Goal: Task Accomplishment & Management: Manage account settings

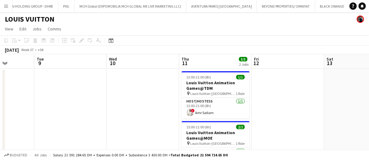
drag, startPoint x: 270, startPoint y: 63, endPoint x: 233, endPoint y: 69, distance: 37.6
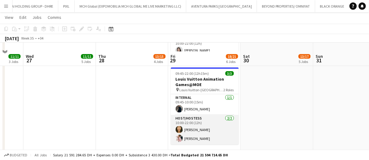
scroll to position [91, 0]
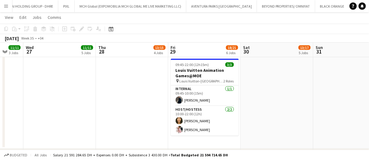
click at [210, 138] on app-date-cell "09:30-22:00 (12h30m) 3/3 Louis Vuitton Animation Games@TDM pin Louis Vuitton-Fa…" at bounding box center [204, 62] width 73 height 171
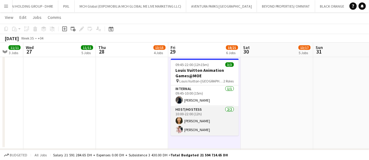
drag, startPoint x: 210, startPoint y: 125, endPoint x: 172, endPoint y: 133, distance: 38.1
click at [210, 125] on app-card-role "Host/Hostess 2/2 10:00-22:00 (12h) Beatrice Andreea Luna Cafieiro" at bounding box center [205, 120] width 68 height 29
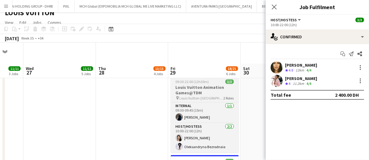
scroll to position [0, 0]
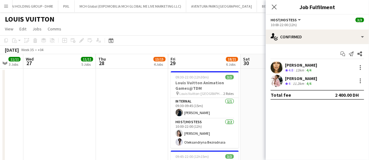
click at [191, 88] on h3 "Louis Vuitton Animation Games@TDM" at bounding box center [205, 85] width 68 height 11
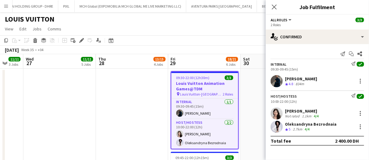
click at [246, 96] on app-date-cell at bounding box center [277, 154] width 73 height 171
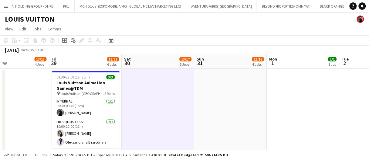
click at [155, 84] on app-date-cell at bounding box center [158, 154] width 73 height 171
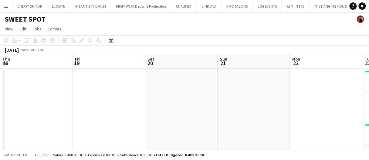
scroll to position [0, 278]
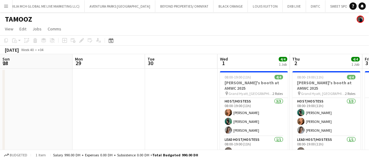
scroll to position [0, 206]
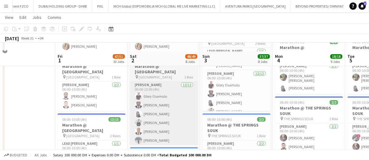
scroll to position [455, 0]
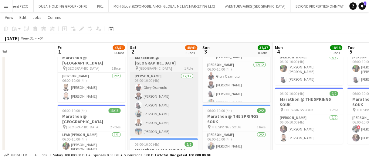
click at [174, 95] on app-card-role "Usher 12/12 06:00-10:00 (4h) Glory Osamulu Samuel Nweze David Enekwechi Umer Ra…" at bounding box center [164, 131] width 68 height 117
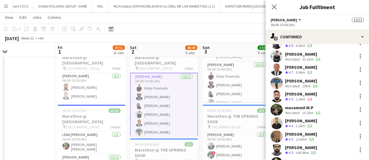
scroll to position [61, 0]
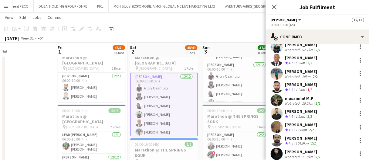
click at [316, 113] on div "Ahmad Nadeem Crew rating 4.4 1.2km 2/2" at bounding box center [317, 113] width 103 height 12
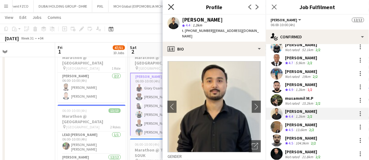
click at [173, 7] on icon "Close pop-in" at bounding box center [171, 7] width 6 height 6
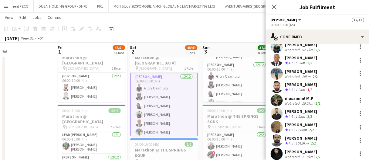
click at [296, 123] on div "[PERSON_NAME]" at bounding box center [301, 124] width 32 height 5
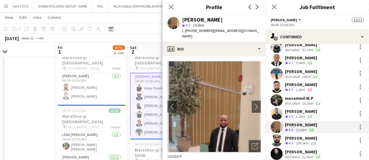
click at [306, 135] on div "[PERSON_NAME]" at bounding box center [301, 137] width 32 height 5
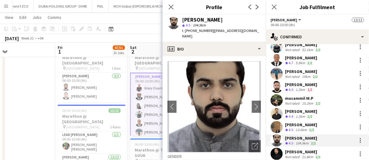
scroll to position [78, 0]
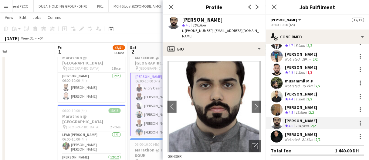
click at [317, 133] on div "Mohamad Salim" at bounding box center [303, 133] width 37 height 5
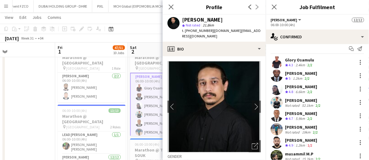
scroll to position [0, 0]
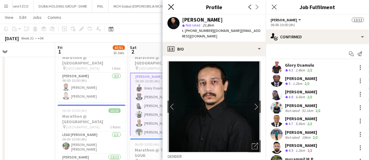
click at [171, 6] on icon at bounding box center [171, 7] width 6 height 6
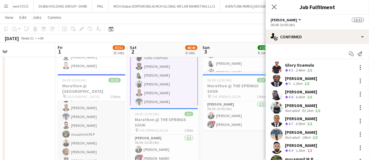
scroll to position [69, 0]
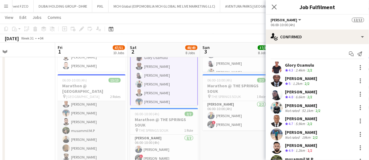
click at [90, 131] on app-card-role "Usher 12/12 06:00-10:00 (4h) Glory Osamulu Samuel Nweze David Enekwechi Umer Ra…" at bounding box center [92, 112] width 68 height 117
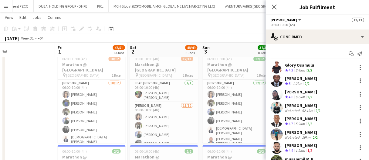
scroll to position [30, 0]
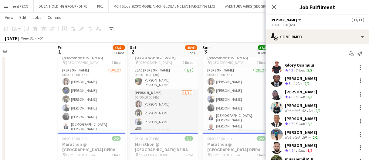
click at [175, 95] on app-card-role "Usher 11/12 06:00-10:00 (4h) Tashya Fernando Fejiro Ejiroro Ousmane Doucoure Qa…" at bounding box center [164, 149] width 68 height 121
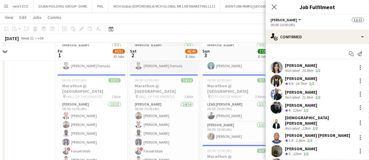
scroll to position [273, 0]
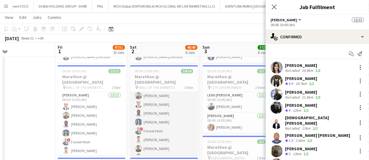
click at [168, 130] on app-card-role "Usher 14/14 06:00-10:00 (4h) Albert Arroyo Ramy Habib Alex Kawalya Pooja Ropwan…" at bounding box center [164, 148] width 68 height 135
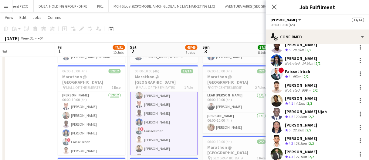
scroll to position [61, 0]
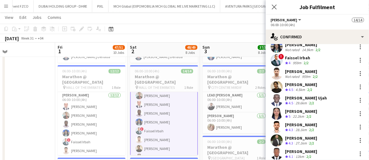
click at [304, 70] on div "Eyad Jawad" at bounding box center [302, 71] width 34 height 5
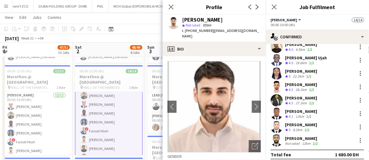
scroll to position [104, 0]
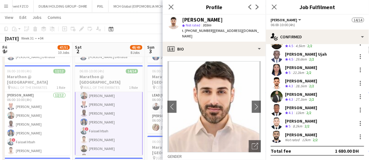
click at [95, 56] on app-board-header-date "Sat 2 48/49 8 Jobs" at bounding box center [109, 49] width 73 height 15
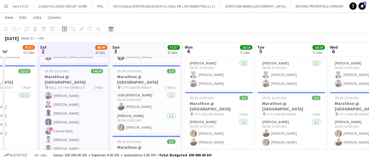
scroll to position [0, 175]
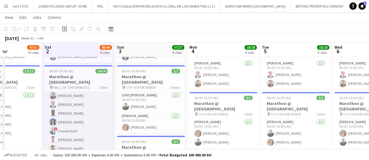
drag, startPoint x: 63, startPoint y: 121, endPoint x: 85, endPoint y: 107, distance: 26.0
click at [63, 121] on app-card-role "Usher 14/14 06:00-10:00 (4h) Albert Arroyo Ramy Habib Alex Kawalya Pooja Ropwan…" at bounding box center [79, 148] width 68 height 135
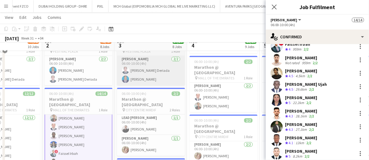
scroll to position [243, 0]
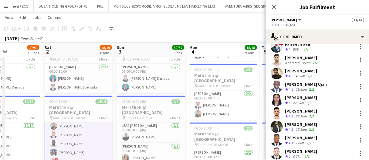
drag, startPoint x: 148, startPoint y: 53, endPoint x: 154, endPoint y: 52, distance: 5.3
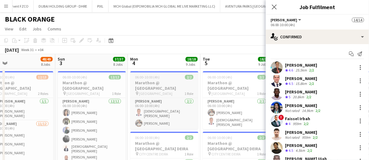
scroll to position [0, 248]
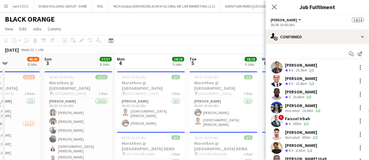
click at [199, 23] on div "BLACK ORANGE" at bounding box center [184, 18] width 369 height 12
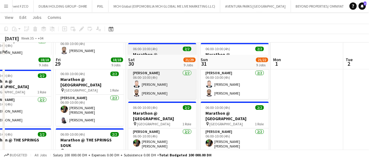
scroll to position [425, 0]
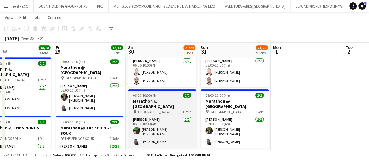
drag, startPoint x: 157, startPoint y: 90, endPoint x: 154, endPoint y: 89, distance: 4.2
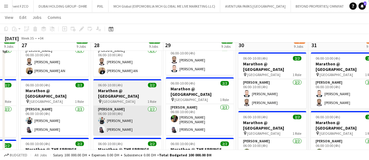
scroll to position [394, 0]
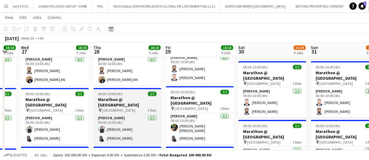
drag, startPoint x: 140, startPoint y: 80, endPoint x: 144, endPoint y: 79, distance: 3.4
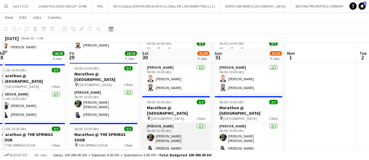
scroll to position [425, 0]
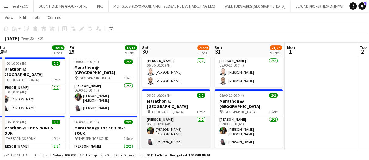
click at [172, 120] on app-card-role "Usher 2/2 06:00-10:00 (4h) Christian Benjamin Amechi David Enekwechi" at bounding box center [176, 131] width 68 height 31
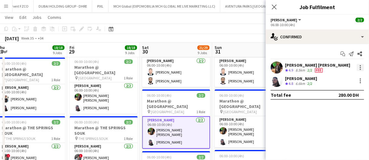
click at [364, 68] on div at bounding box center [360, 67] width 7 height 7
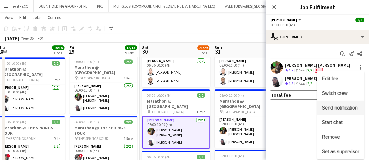
drag, startPoint x: 348, startPoint y: 89, endPoint x: 342, endPoint y: 91, distance: 6.3
click at [348, 89] on button "Switch crew" at bounding box center [340, 93] width 47 height 15
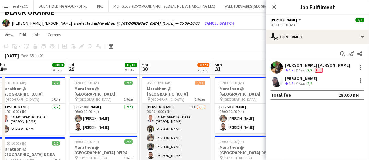
scroll to position [0, 0]
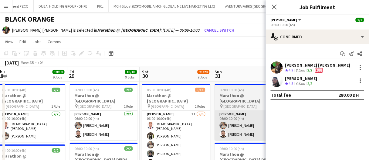
drag, startPoint x: 177, startPoint y: 120, endPoint x: 229, endPoint y: 108, distance: 52.6
click at [177, 120] on app-card-role "Usher 1I 5/6 06:00-10:00 (4h) islam solaiman Fejiro Ejiroro Muhammad Fayaz Zahr…" at bounding box center [176, 143] width 68 height 66
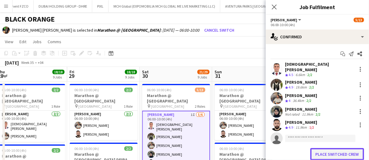
click at [324, 148] on button "Place switched crew" at bounding box center [337, 154] width 54 height 12
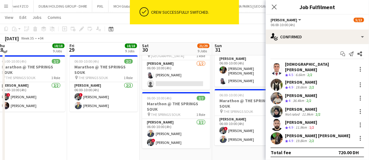
scroll to position [455, 0]
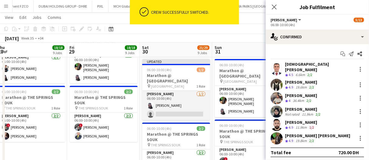
click at [181, 97] on app-card-role "Usher 1/2 06:00-10:00 (4h) David Enekwechi single-neutral-actions" at bounding box center [176, 104] width 68 height 29
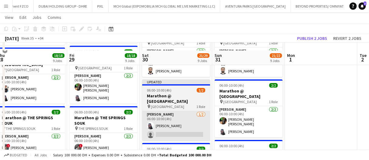
scroll to position [443, 0]
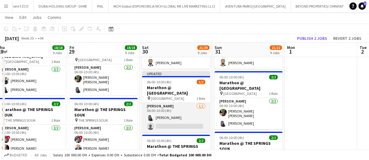
click at [163, 108] on app-card-role "Usher 1/2 06:00-10:00 (4h) David Enekwechi single-neutral-actions" at bounding box center [176, 117] width 68 height 29
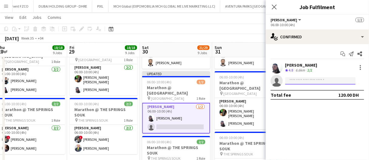
click at [317, 79] on input at bounding box center [320, 80] width 70 height 7
type input "*"
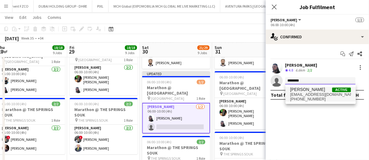
type input "********"
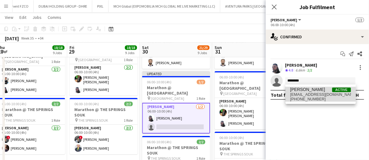
click at [321, 89] on span "Umer Rahim Active" at bounding box center [320, 89] width 61 height 5
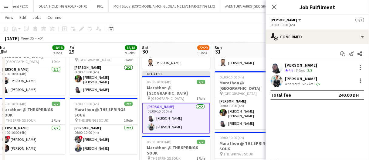
click at [245, 50] on app-board-header-date "Sun 31 21/22 9 Jobs" at bounding box center [248, 49] width 73 height 15
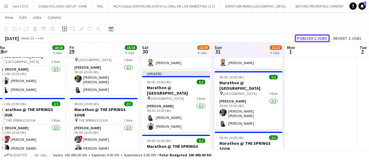
click at [310, 35] on button "Publish 2 jobs" at bounding box center [312, 38] width 35 height 8
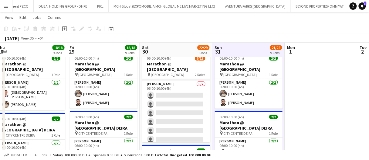
scroll to position [69, 0]
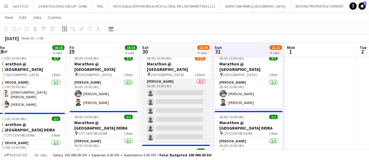
click at [174, 105] on app-card-role "Usher 0/7 06:00-10:00 (4h) single-neutral-actions single-neutral-actions single…" at bounding box center [176, 114] width 68 height 73
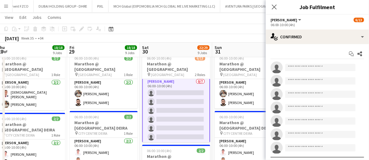
click at [226, 37] on div "August 2025 Week 35 • +04" at bounding box center [184, 38] width 369 height 8
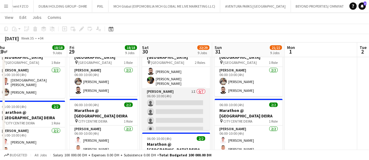
scroll to position [61, 0]
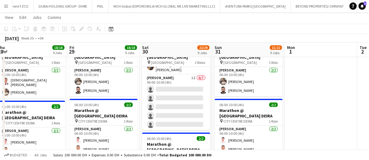
drag, startPoint x: 179, startPoint y: 47, endPoint x: 175, endPoint y: 44, distance: 5.6
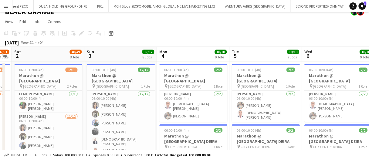
scroll to position [0, 0]
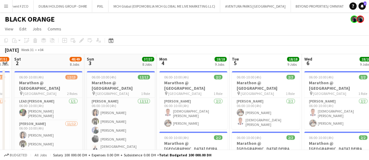
click at [132, 119] on app-card-role "Usher 12/12 06:00-10:00 (4h) Tashya Fernando Fejiro Ejiroro Ousmane Doucoure Qa…" at bounding box center [121, 158] width 68 height 121
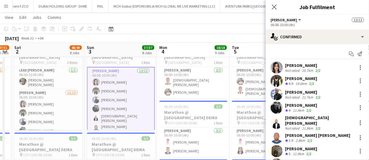
click at [300, 133] on div "Stanley Nzubechukwu ugochukwu" at bounding box center [317, 134] width 65 height 5
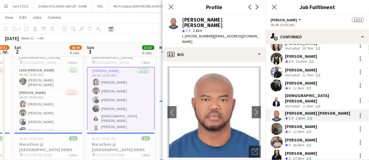
scroll to position [30, 0]
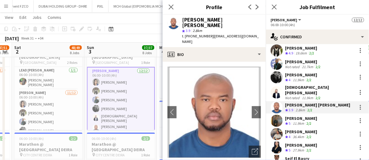
click at [310, 121] on app-skills-label "2/2" at bounding box center [309, 123] width 5 height 5
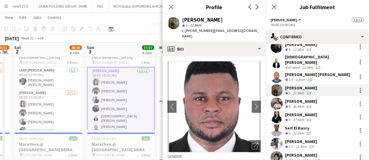
scroll to position [78, 0]
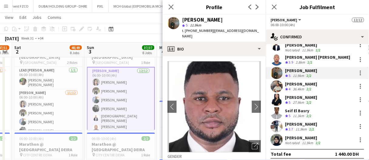
drag, startPoint x: 140, startPoint y: 52, endPoint x: 90, endPoint y: 51, distance: 50.4
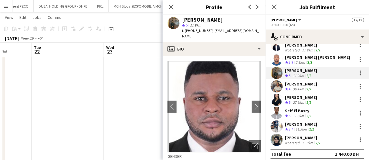
scroll to position [0, 149]
click at [115, 49] on app-board-header-date "Mon 21" at bounding box center [105, 49] width 73 height 15
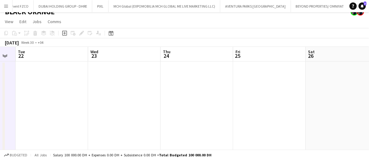
scroll to position [0, 0]
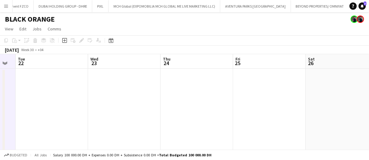
drag, startPoint x: 246, startPoint y: 68, endPoint x: 242, endPoint y: 67, distance: 4.3
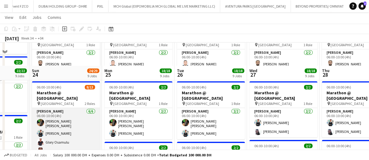
scroll to position [394, 0]
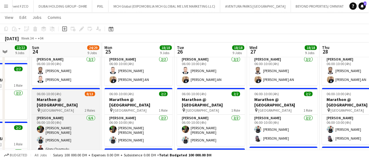
drag, startPoint x: 85, startPoint y: 81, endPoint x: 54, endPoint y: 81, distance: 31.2
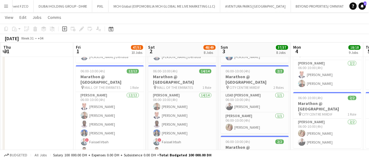
scroll to position [0, 150]
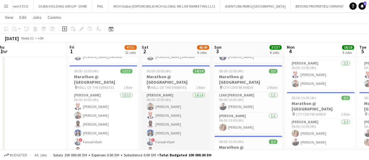
click at [173, 109] on app-card-role "Usher 14/14 06:00-10:00 (4h) Albert Arroyo Ramy Habib Alex Kawalya Pooja Ropwan…" at bounding box center [176, 159] width 68 height 135
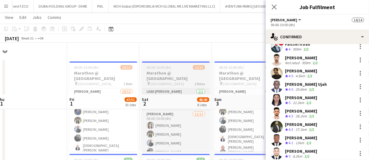
scroll to position [0, 0]
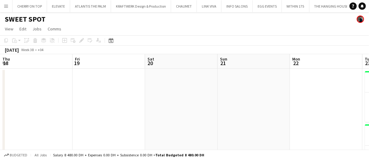
scroll to position [0, 278]
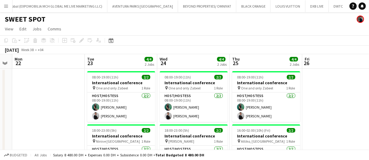
click at [189, 49] on div "September 2025 Week 38 • +04" at bounding box center [184, 50] width 369 height 8
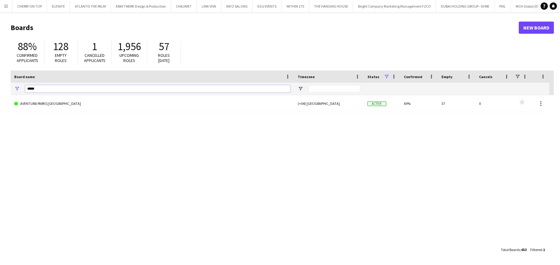
click at [0, 87] on html "Menu Boards Boards Boards All jobs Status Workforce Workforce My Workforce Recr…" at bounding box center [280, 132] width 560 height 265
type input "*****"
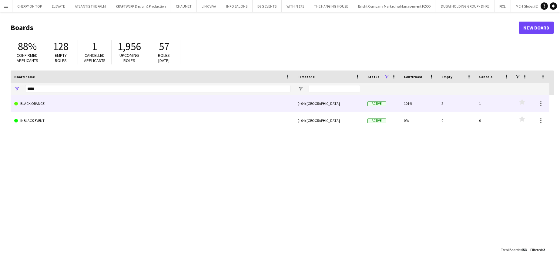
click at [71, 103] on link "BLACK ORANGE" at bounding box center [152, 103] width 276 height 17
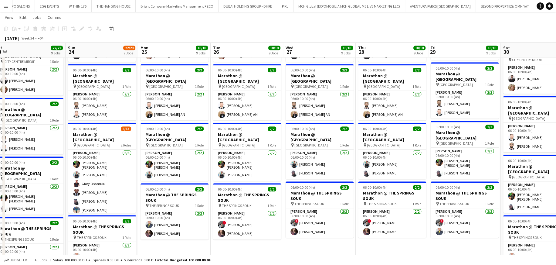
scroll to position [30, 0]
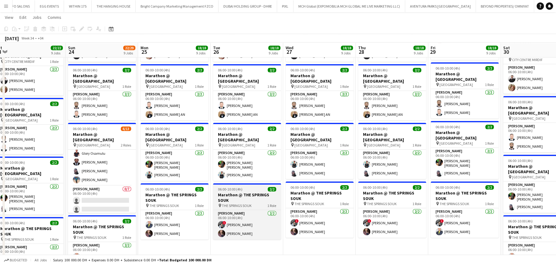
drag, startPoint x: 95, startPoint y: 188, endPoint x: 248, endPoint y: 171, distance: 154.4
click at [95, 159] on app-card-role "Usher 0/7 06:00-10:00 (4h) single-neutral-actions single-neutral-actions single…" at bounding box center [102, 221] width 68 height 73
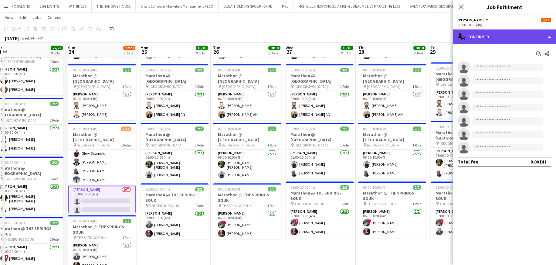
click at [373, 37] on div "single-neutral-actions-check-2 Confirmed" at bounding box center [504, 36] width 103 height 15
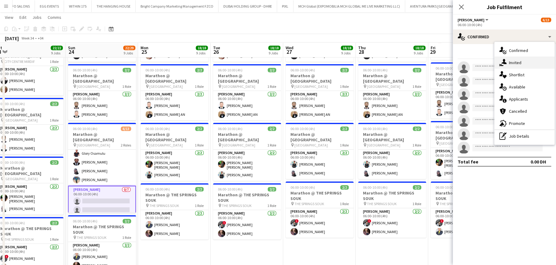
click at [373, 65] on div "single-neutral-actions-share-1 Invited" at bounding box center [524, 62] width 60 height 12
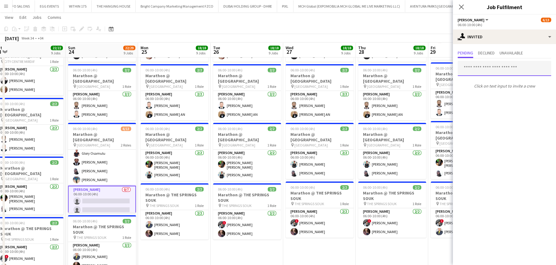
click at [373, 64] on input "text" at bounding box center [504, 68] width 93 height 15
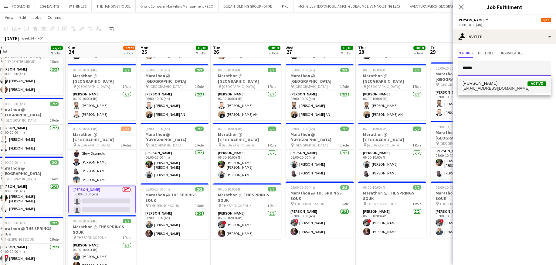
type input "*****"
click at [373, 81] on span "Kwaku Kwaw Adufo" at bounding box center [479, 83] width 35 height 5
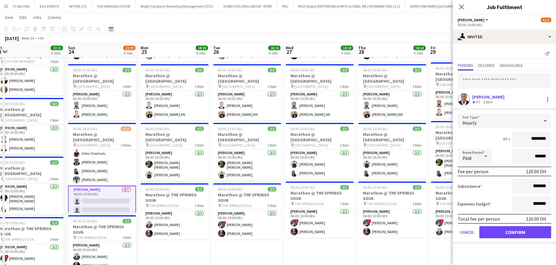
click button "Confirm" at bounding box center [515, 232] width 72 height 12
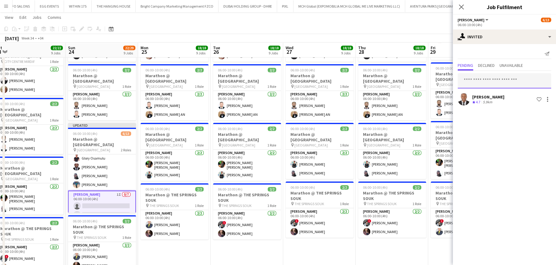
click at [373, 74] on input "text" at bounding box center [504, 80] width 93 height 15
click at [373, 81] on input "text" at bounding box center [504, 80] width 93 height 15
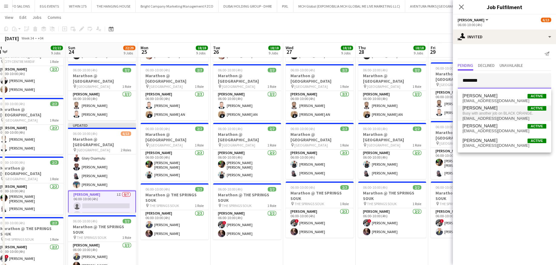
type input "********"
click at [373, 114] on span "Busy with another job on BLACK ORANGE." at bounding box center [504, 112] width 84 height 5
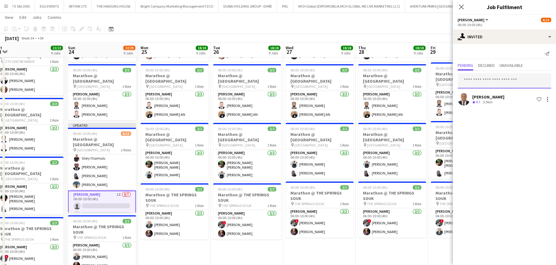
click at [373, 78] on input "text" at bounding box center [504, 80] width 93 height 15
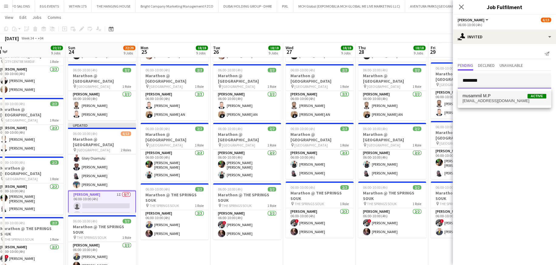
type input "********"
click at [373, 96] on span "musammil M.P" at bounding box center [476, 95] width 28 height 5
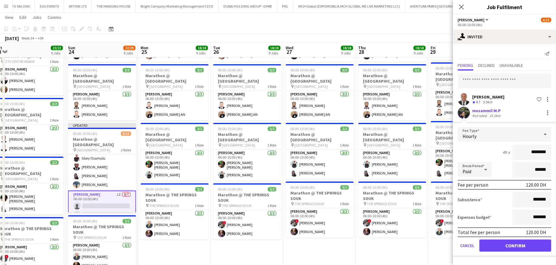
click button "Confirm" at bounding box center [515, 245] width 72 height 12
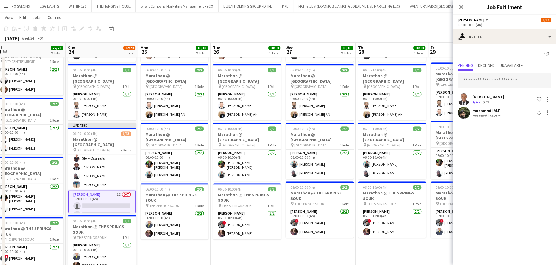
click at [373, 82] on input "text" at bounding box center [504, 80] width 93 height 15
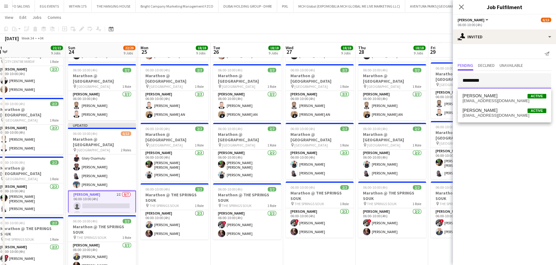
type input "*********"
click at [373, 95] on span "Ahmad Nadeem" at bounding box center [479, 95] width 35 height 5
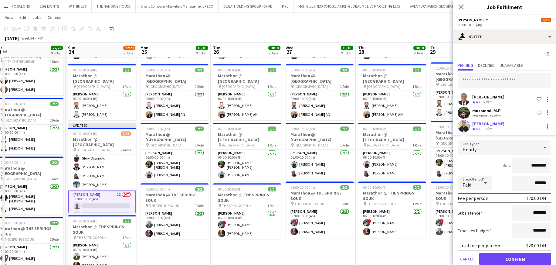
click button "Confirm" at bounding box center [515, 258] width 72 height 12
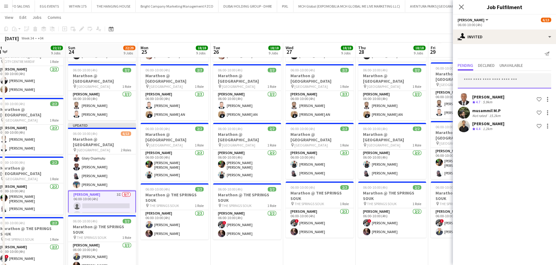
click at [373, 76] on input "text" at bounding box center [504, 80] width 93 height 15
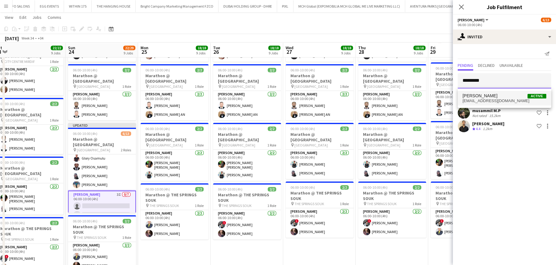
type input "*********"
click at [373, 98] on span "Samuel Ogoke" at bounding box center [479, 95] width 35 height 5
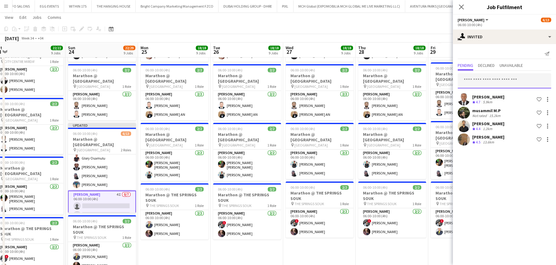
click at [373, 81] on input "text" at bounding box center [504, 80] width 93 height 15
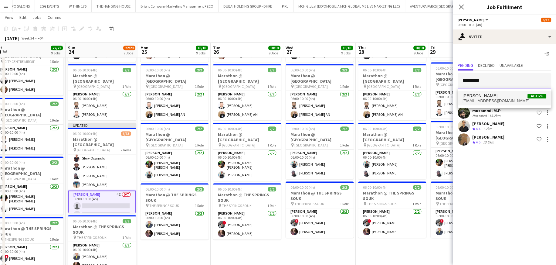
type input "*********"
click at [373, 91] on mat-option "Osama Babu Active usamaelbalooshi@gmail.com" at bounding box center [504, 98] width 93 height 15
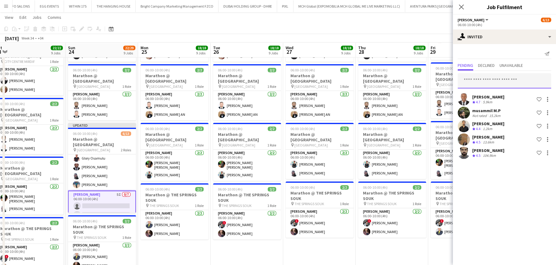
click at [373, 78] on input "text" at bounding box center [504, 80] width 93 height 15
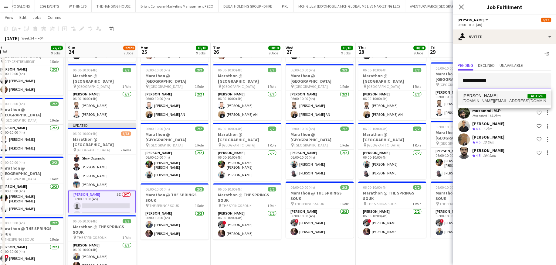
type input "**********"
click at [373, 95] on span "Mohamad Salim Active" at bounding box center [504, 95] width 84 height 5
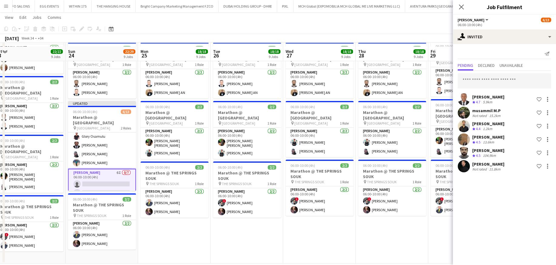
scroll to position [390, 0]
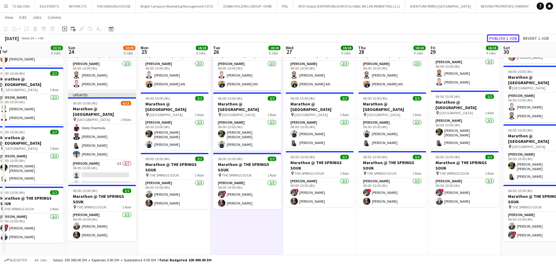
click at [373, 36] on button "Publish 1 job" at bounding box center [503, 38] width 32 height 8
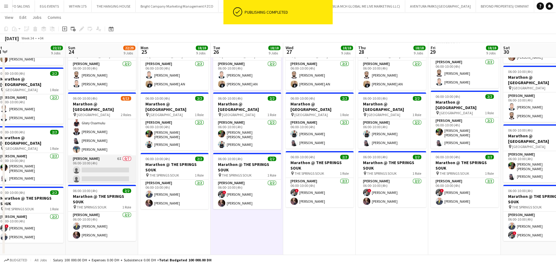
click at [109, 159] on app-card-role "Usher 6I 0/7 06:00-10:00 (4h) single-neutral-actions single-neutral-actions sin…" at bounding box center [102, 191] width 68 height 73
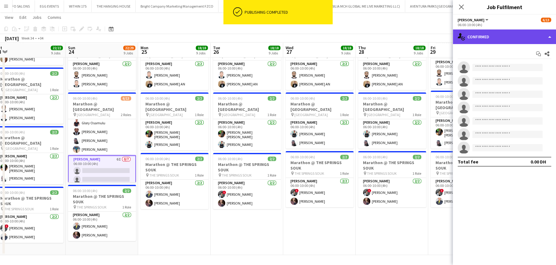
click at [373, 35] on div "single-neutral-actions-check-2 Confirmed" at bounding box center [504, 36] width 103 height 15
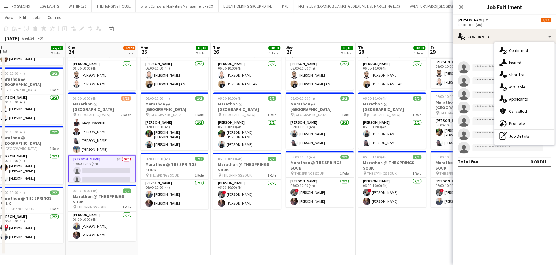
click at [373, 61] on icon at bounding box center [503, 61] width 5 height 5
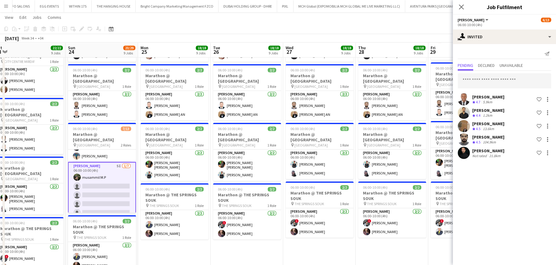
scroll to position [61, 0]
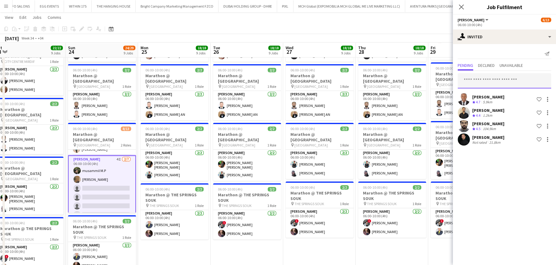
click at [373, 81] on input "text" at bounding box center [504, 80] width 93 height 15
type input "**********"
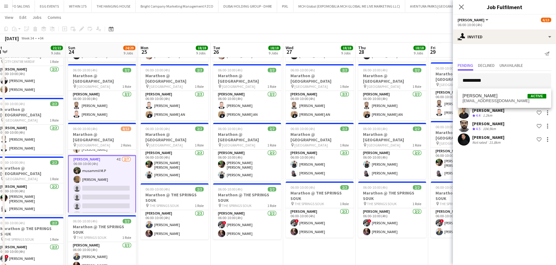
click at [373, 111] on div "Ahmad Nadeem" at bounding box center [488, 109] width 32 height 5
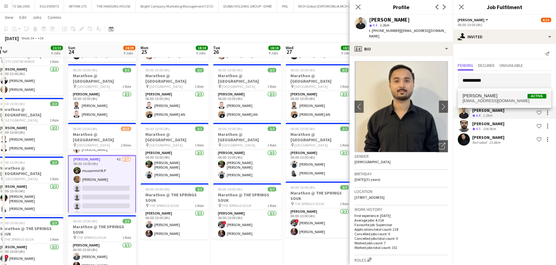
click at [373, 99] on span "eyad117@gmail.com" at bounding box center [504, 100] width 84 height 5
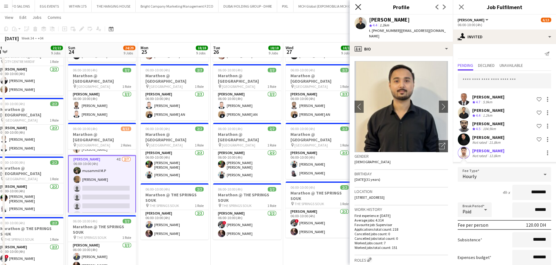
click at [358, 7] on icon "Close pop-in" at bounding box center [358, 7] width 6 height 6
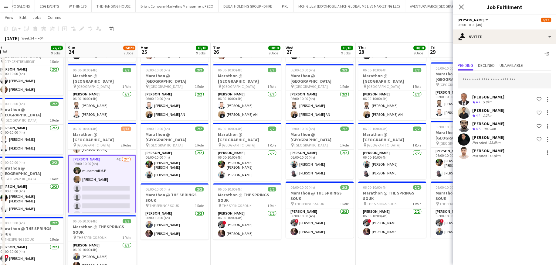
click at [336, 33] on app-toolbar "Copy Paste Paste Ctrl+V Paste with crew Ctrl+Shift+V Paste linked Job Delete Gr…" at bounding box center [278, 29] width 556 height 10
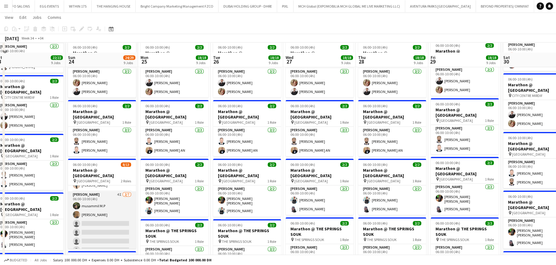
scroll to position [334, 0]
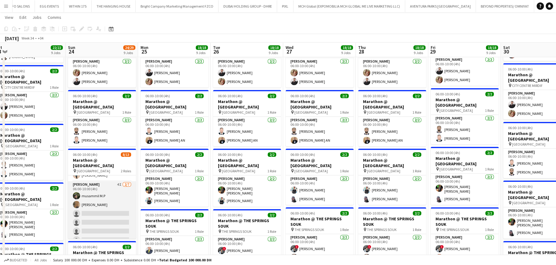
click at [103, 159] on app-card-role "Usher 4I 2/7 06:00-10:00 (4h) musammil M.P Samuel Ogoke single-neutral-actions …" at bounding box center [102, 217] width 68 height 73
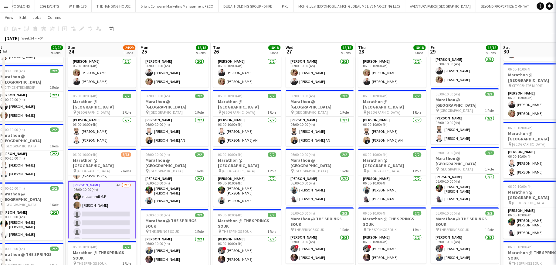
scroll to position [0, 151]
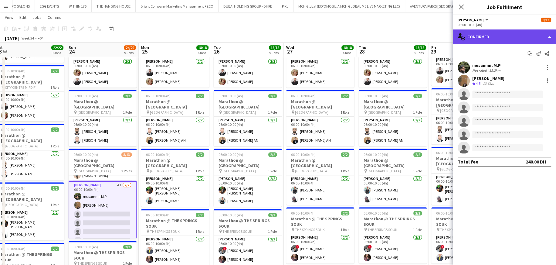
click at [373, 42] on div "single-neutral-actions-check-2 Confirmed" at bounding box center [504, 36] width 103 height 15
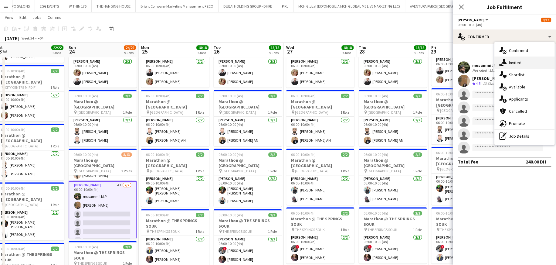
click at [373, 62] on icon at bounding box center [503, 61] width 5 height 5
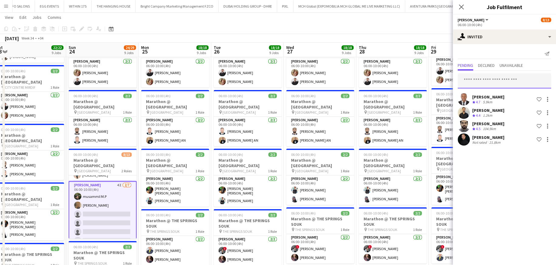
click at [373, 76] on input "text" at bounding box center [504, 80] width 93 height 15
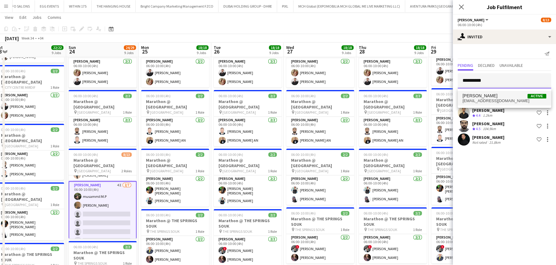
type input "**********"
click at [373, 99] on span "eyad117@gmail.com" at bounding box center [504, 100] width 84 height 5
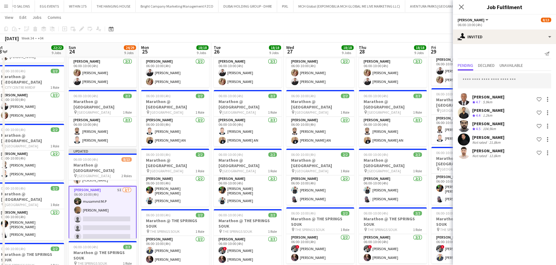
click at [373, 54] on span "29" at bounding box center [433, 51] width 6 height 7
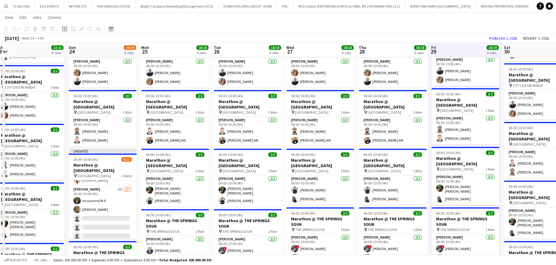
click at [373, 33] on app-toolbar "Copy Paste Paste Ctrl+V Paste with crew Ctrl+Shift+V Paste linked Job Delete Gr…" at bounding box center [278, 29] width 556 height 10
click at [373, 35] on button "Publish 1 job" at bounding box center [503, 38] width 32 height 8
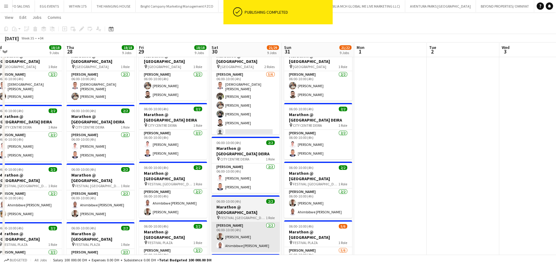
scroll to position [26, 0]
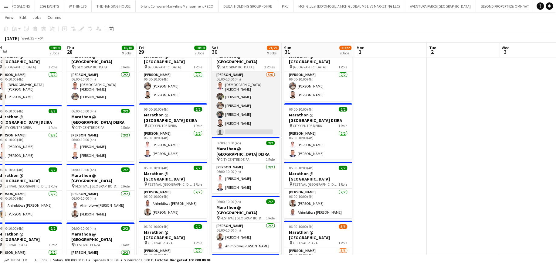
click at [248, 117] on app-card-role "Usher 5/6 06:00-10:00 (4h) islam solaiman Fejiro Ejiroro Muhammad Fayaz Zahra J…" at bounding box center [245, 104] width 68 height 66
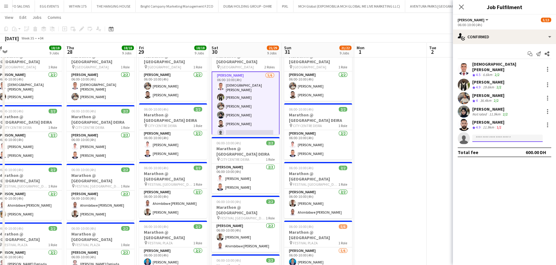
click at [373, 134] on input at bounding box center [507, 137] width 70 height 7
type input "**********"
click at [373, 145] on span "eyad117@gmail.com" at bounding box center [507, 147] width 61 height 5
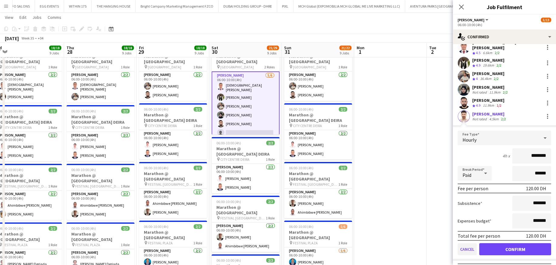
scroll to position [30, 0]
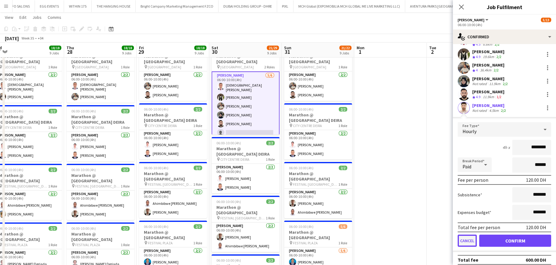
click at [373, 159] on button "Cancel" at bounding box center [467, 240] width 19 height 12
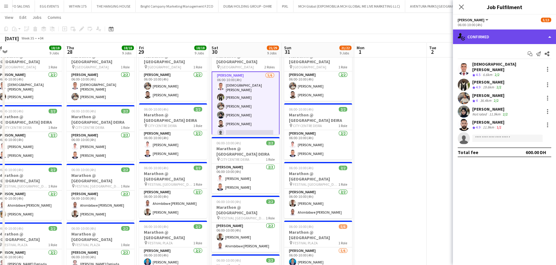
click at [373, 39] on div "single-neutral-actions-check-2 Confirmed" at bounding box center [504, 36] width 103 height 15
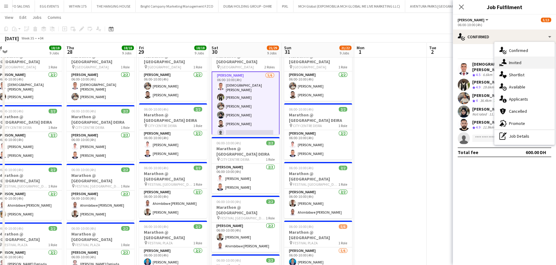
click at [373, 60] on div "single-neutral-actions-share-1 Invited" at bounding box center [524, 62] width 60 height 12
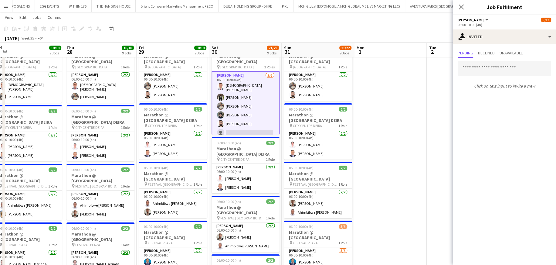
drag, startPoint x: 484, startPoint y: 87, endPoint x: 482, endPoint y: 74, distance: 12.8
click at [373, 84] on p "Click on text input to invite a crew" at bounding box center [504, 86] width 103 height 10
click at [373, 70] on input "text" at bounding box center [504, 68] width 93 height 15
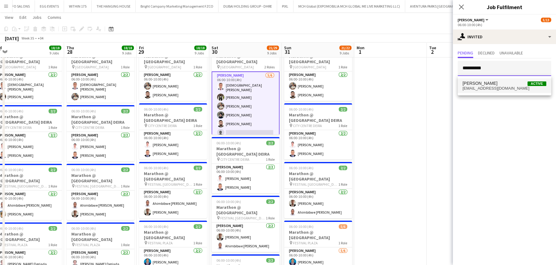
type input "**********"
click at [373, 85] on span "Eyad Jawad" at bounding box center [479, 83] width 35 height 5
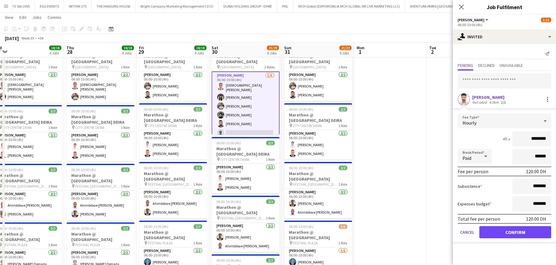
click button "Confirm" at bounding box center [515, 232] width 72 height 12
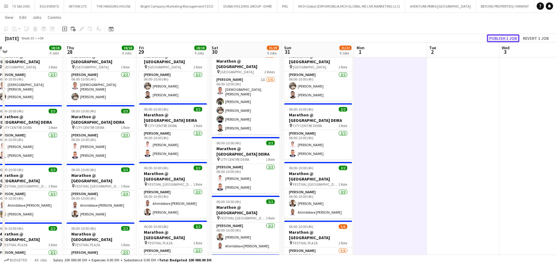
click at [373, 39] on button "Publish 1 job" at bounding box center [503, 38] width 32 height 8
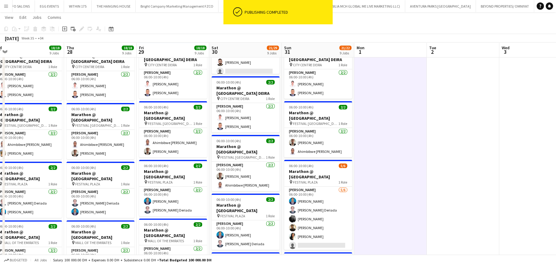
scroll to position [91, 0]
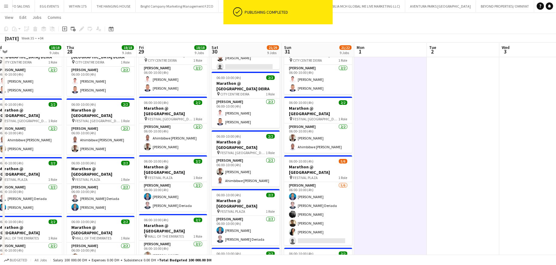
drag, startPoint x: 326, startPoint y: 198, endPoint x: 353, endPoint y: 180, distance: 32.1
click at [326, 159] on app-card-role "Usher 5/6 06:00-10:00 (4h) Benjamin Ofidi Bren Daren Deriada Qaisar Rasool Susa…" at bounding box center [318, 214] width 68 height 65
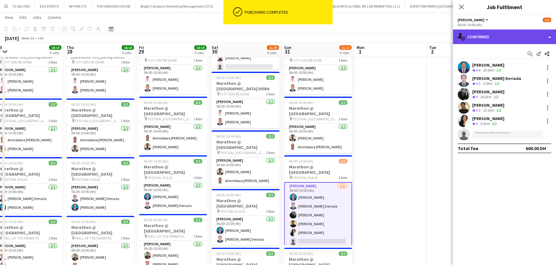
click at [373, 40] on div "single-neutral-actions-check-2 Confirmed" at bounding box center [504, 36] width 103 height 15
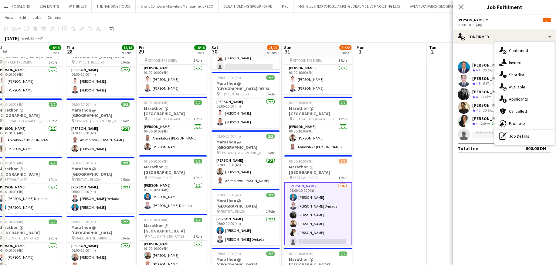
drag, startPoint x: 504, startPoint y: 62, endPoint x: 502, endPoint y: 68, distance: 5.5
click at [373, 62] on icon at bounding box center [503, 61] width 5 height 5
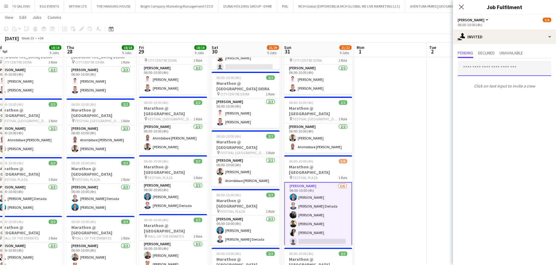
click at [373, 68] on input "text" at bounding box center [504, 68] width 93 height 15
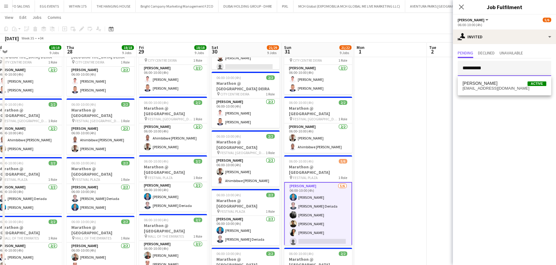
type input "**********"
click at [373, 84] on span "Eyad Jawad Active" at bounding box center [504, 83] width 84 height 5
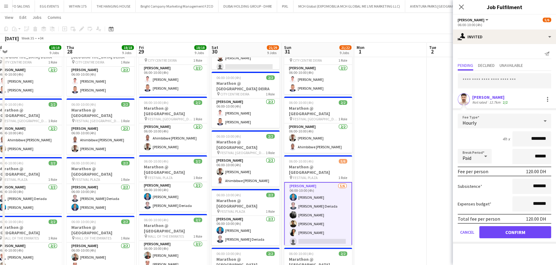
click button "Confirm" at bounding box center [515, 232] width 72 height 12
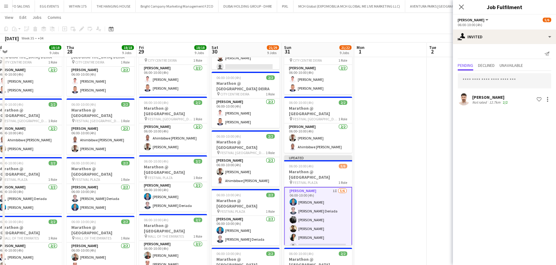
click at [373, 110] on app-date-cell at bounding box center [390, 265] width 73 height 576
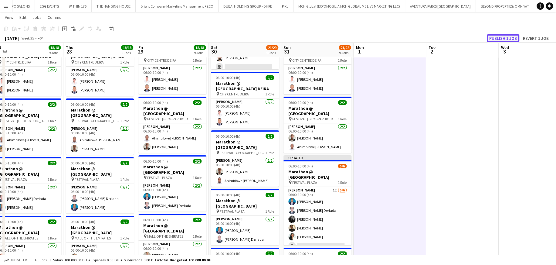
click at [373, 36] on button "Publish 1 job" at bounding box center [503, 38] width 32 height 8
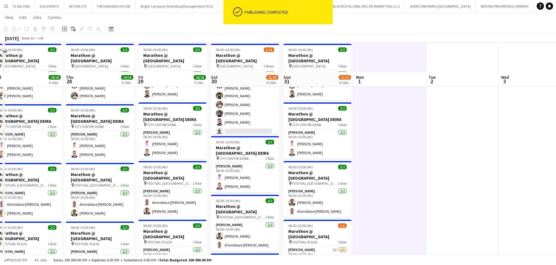
scroll to position [0, 0]
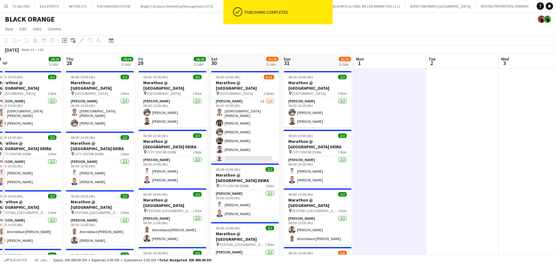
drag, startPoint x: 402, startPoint y: 115, endPoint x: 397, endPoint y: 116, distance: 5.2
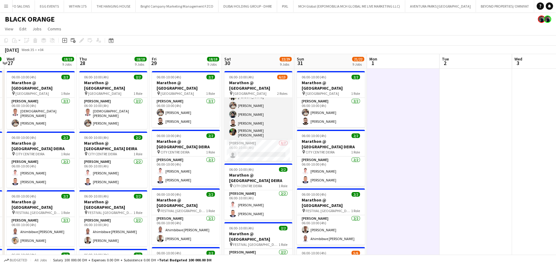
scroll to position [61, 0]
click at [262, 128] on app-card-role "Usher 0/7 06:00-10:00 (4h) single-neutral-actions single-neutral-actions single…" at bounding box center [258, 141] width 68 height 73
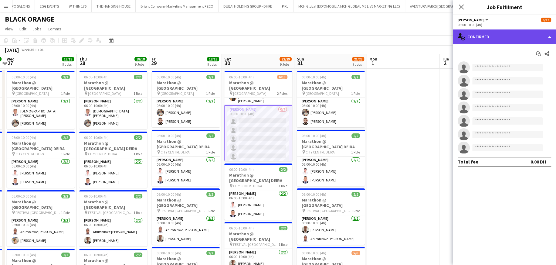
click at [373, 41] on div "single-neutral-actions-check-2 Confirmed" at bounding box center [504, 36] width 103 height 15
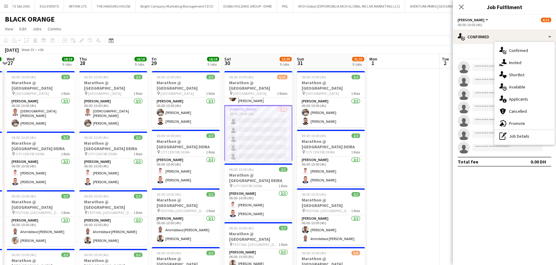
click at [373, 61] on div "single-neutral-actions-share-1 Invited" at bounding box center [524, 62] width 60 height 12
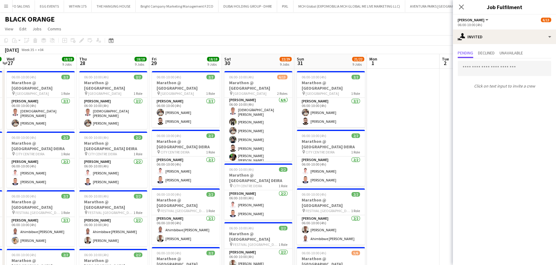
scroll to position [0, 0]
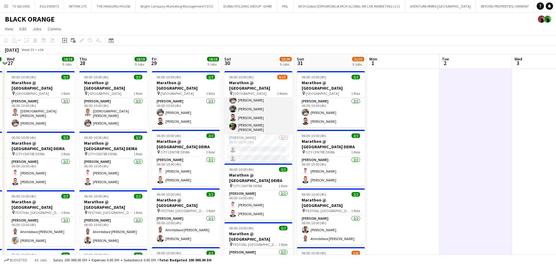
scroll to position [61, 0]
click at [264, 126] on app-card-role "Usher 0/7 06:00-10:00 (4h) single-neutral-actions single-neutral-actions single…" at bounding box center [258, 141] width 68 height 73
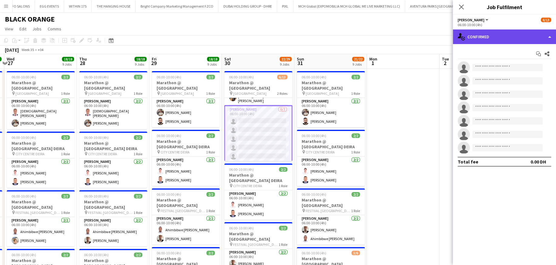
click at [373, 37] on div "single-neutral-actions-check-2 Confirmed" at bounding box center [504, 36] width 103 height 15
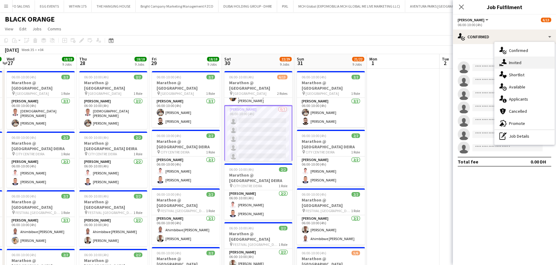
click at [373, 61] on div "single-neutral-actions-share-1 Invited" at bounding box center [524, 62] width 60 height 12
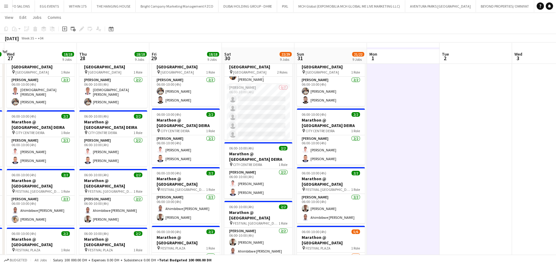
scroll to position [30, 0]
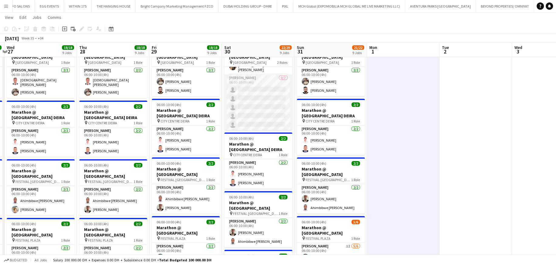
click at [253, 111] on app-card-role "Usher 0/7 06:00-10:00 (4h) single-neutral-actions single-neutral-actions single…" at bounding box center [258, 110] width 68 height 73
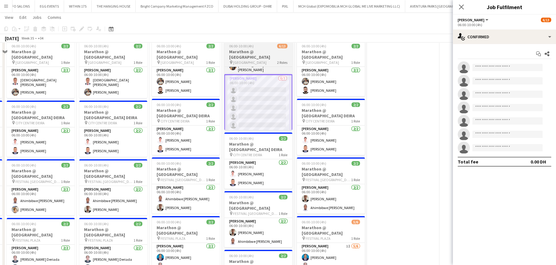
scroll to position [0, 0]
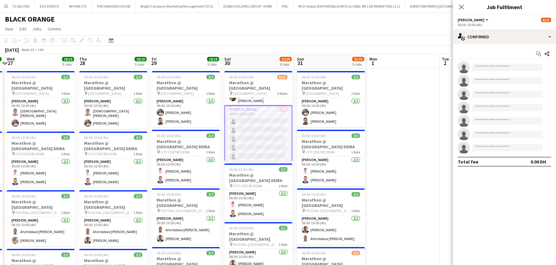
click at [285, 59] on span "22/29" at bounding box center [285, 59] width 12 height 5
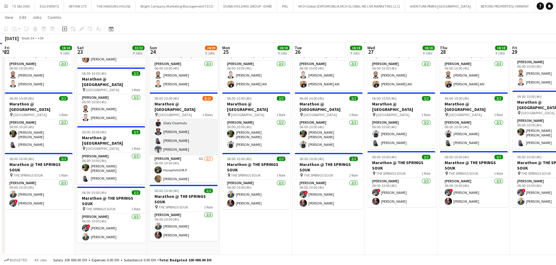
scroll to position [61, 0]
click at [192, 130] on app-card-role "Usher 5I 2/7 06:00-10:00 (4h) musammil M.P Samuel Ogoke single-neutral-actions …" at bounding box center [184, 161] width 68 height 73
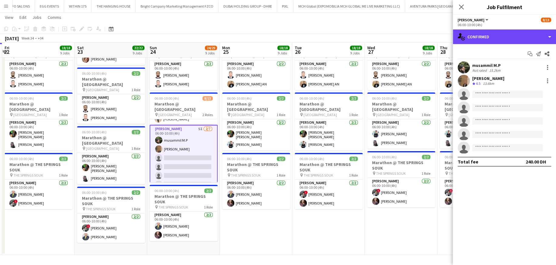
drag, startPoint x: 474, startPoint y: 39, endPoint x: 490, endPoint y: 56, distance: 23.4
click at [373, 39] on div "single-neutral-actions-check-2 Confirmed" at bounding box center [504, 36] width 103 height 15
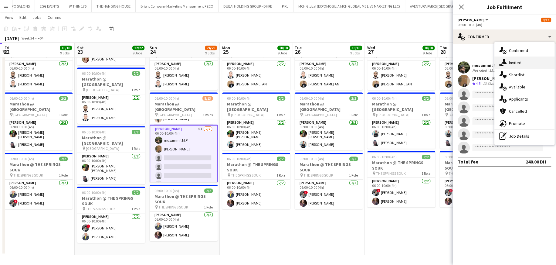
click at [373, 63] on div "single-neutral-actions-share-1 Invited" at bounding box center [524, 62] width 60 height 12
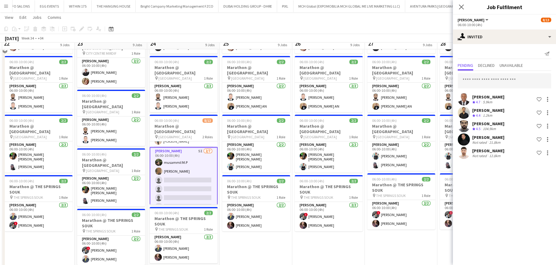
scroll to position [360, 0]
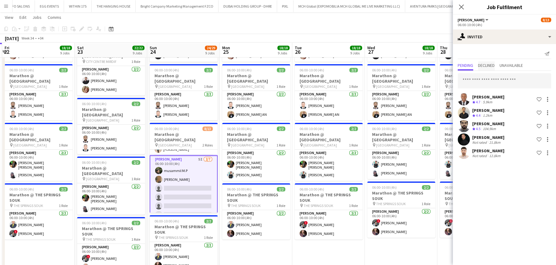
click at [373, 66] on span "Declined" at bounding box center [486, 65] width 17 height 4
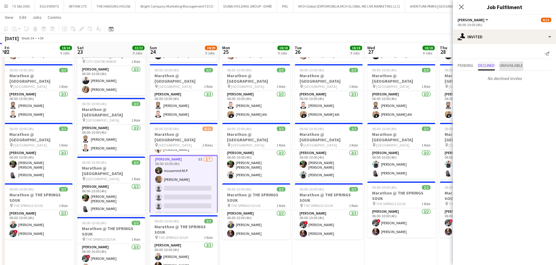
drag, startPoint x: 507, startPoint y: 64, endPoint x: 482, endPoint y: 65, distance: 24.6
click at [373, 64] on span "Unavailable" at bounding box center [510, 65] width 23 height 4
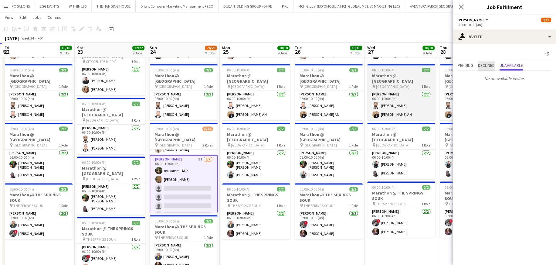
drag, startPoint x: 481, startPoint y: 65, endPoint x: 393, endPoint y: 75, distance: 89.1
click at [373, 65] on span "Declined" at bounding box center [486, 65] width 17 height 4
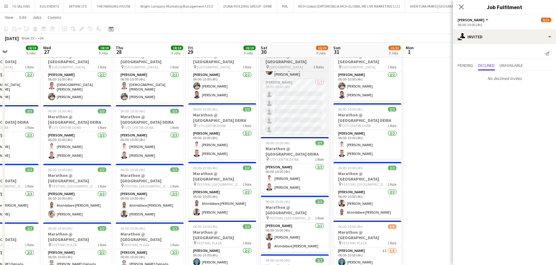
scroll to position [30, 0]
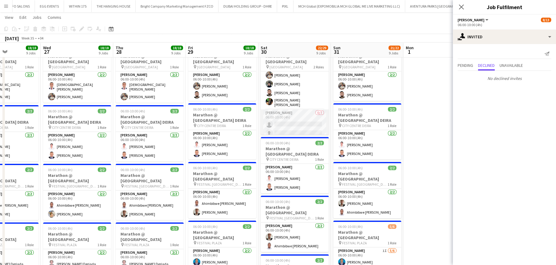
click at [300, 125] on app-card-role "Usher 0/7 06:00-10:00 (4h) single-neutral-actions single-neutral-actions single…" at bounding box center [295, 145] width 68 height 73
click at [373, 53] on span "Pending" at bounding box center [465, 53] width 15 height 4
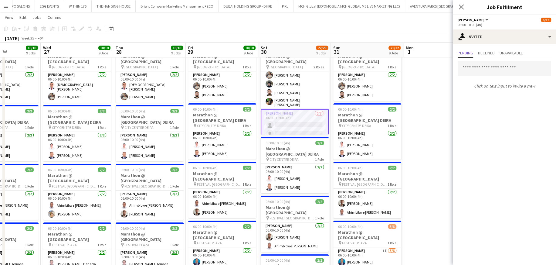
scroll to position [61, 0]
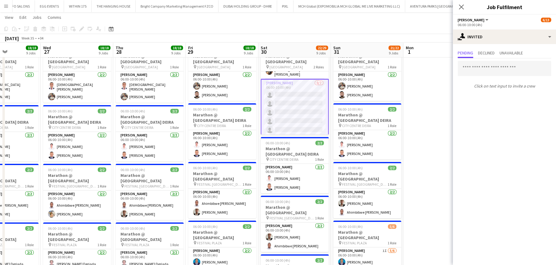
drag, startPoint x: 489, startPoint y: 47, endPoint x: 490, endPoint y: 50, distance: 3.4
click at [373, 47] on div "Pending Declined Unavailable Click on text input to invite a crew" at bounding box center [504, 70] width 103 height 52
click at [373, 51] on span "Declined" at bounding box center [486, 53] width 17 height 4
click at [373, 54] on span "Pending" at bounding box center [465, 53] width 15 height 4
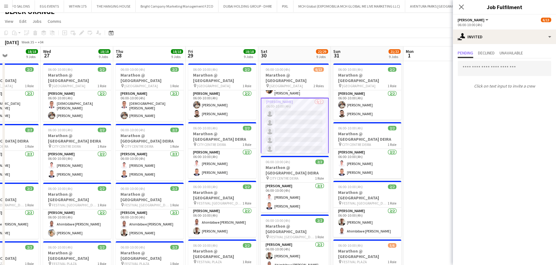
scroll to position [0, 0]
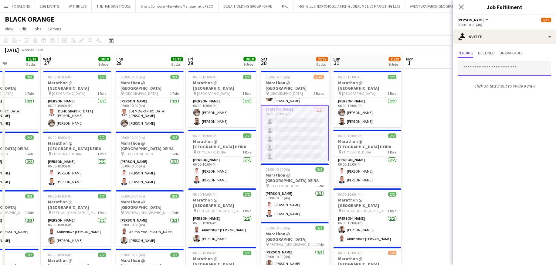
click at [373, 69] on input "text" at bounding box center [504, 68] width 93 height 15
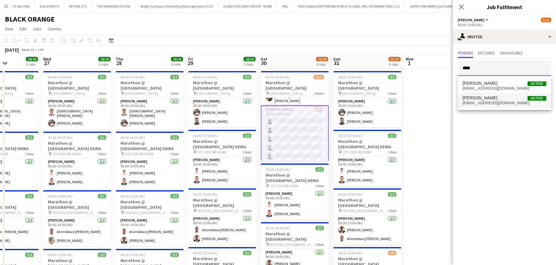
type input "****"
click at [373, 100] on span "eyad117@gmail.com" at bounding box center [504, 102] width 84 height 5
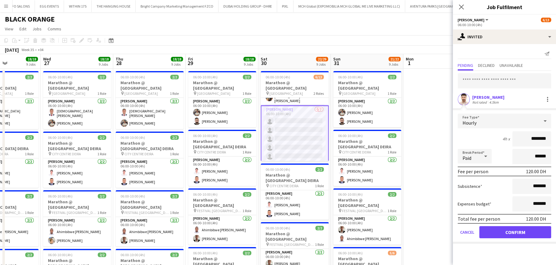
click button "Confirm" at bounding box center [515, 232] width 72 height 12
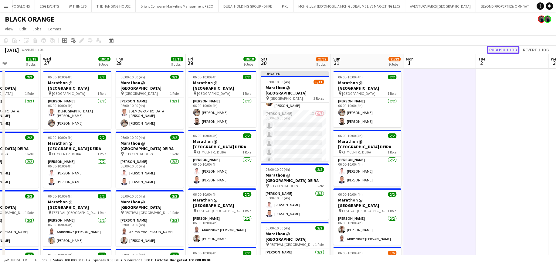
click at [373, 49] on button "Publish 1 job" at bounding box center [503, 50] width 32 height 8
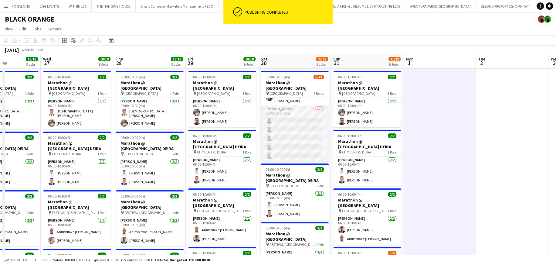
click at [307, 122] on app-card-role "Usher 1I 0/7 06:00-10:00 (4h) single-neutral-actions single-neutral-actions sin…" at bounding box center [295, 141] width 68 height 73
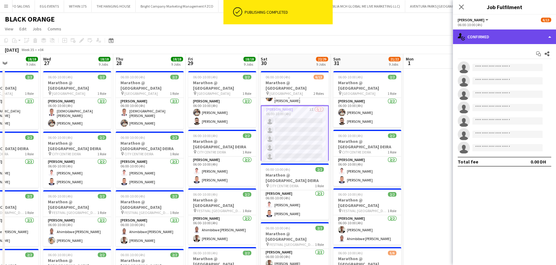
click at [373, 39] on div "single-neutral-actions-check-2 Confirmed" at bounding box center [504, 36] width 103 height 15
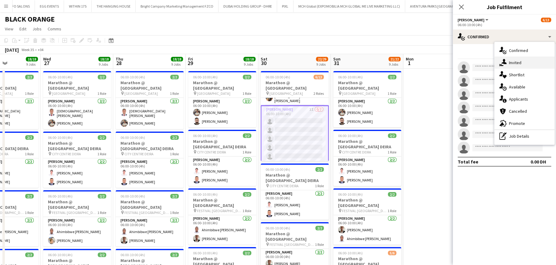
click at [373, 64] on div "single-neutral-actions-share-1 Invited" at bounding box center [524, 62] width 60 height 12
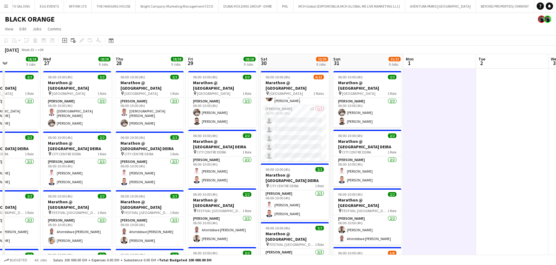
drag, startPoint x: 426, startPoint y: 139, endPoint x: 329, endPoint y: 148, distance: 97.5
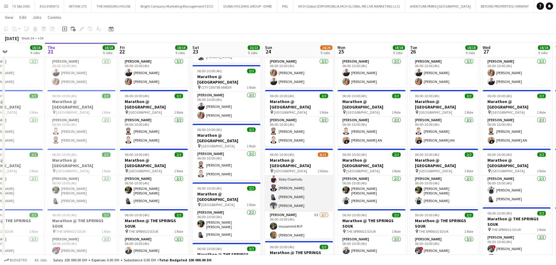
scroll to position [61, 0]
click at [318, 159] on app-card-role "Usher 5I 2/7 06:00-10:00 (4h) musammil M.P Samuel Ogoke single-neutral-actions …" at bounding box center [299, 217] width 68 height 73
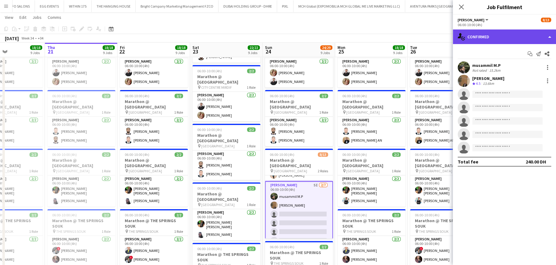
click at [373, 34] on div "single-neutral-actions-check-2 Confirmed" at bounding box center [504, 36] width 103 height 15
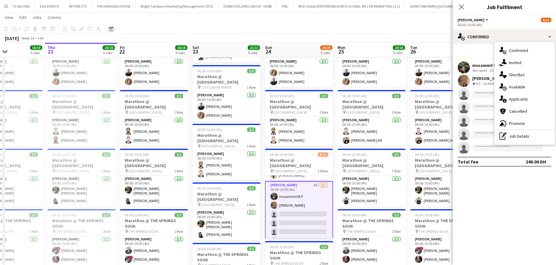
drag, startPoint x: 517, startPoint y: 60, endPoint x: 514, endPoint y: 70, distance: 10.5
click at [373, 60] on div "single-neutral-actions-share-1 Invited" at bounding box center [524, 62] width 60 height 12
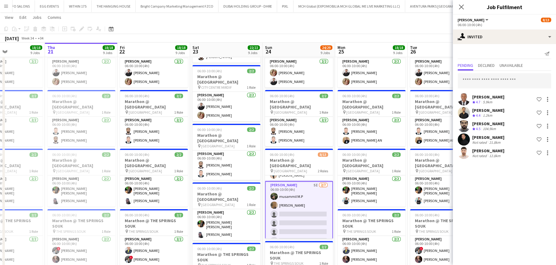
click at [322, 45] on div "24/29" at bounding box center [326, 47] width 12 height 5
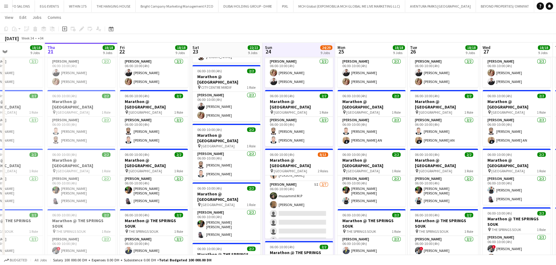
click at [320, 46] on span "24/29" at bounding box center [326, 47] width 12 height 5
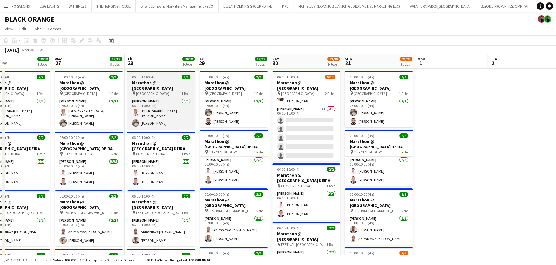
drag, startPoint x: 302, startPoint y: 138, endPoint x: 150, endPoint y: 81, distance: 162.2
click at [302, 138] on app-card-role "Usher 1I 0/7 06:00-10:00 (4h) single-neutral-actions single-neutral-actions sin…" at bounding box center [306, 141] width 68 height 73
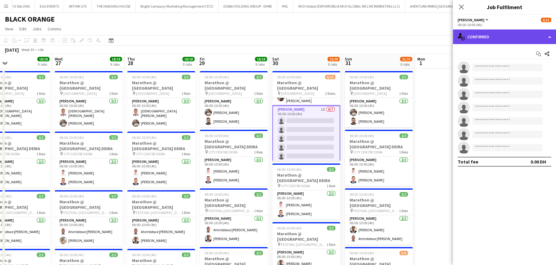
click at [373, 31] on div "single-neutral-actions-check-2 Confirmed" at bounding box center [504, 36] width 103 height 15
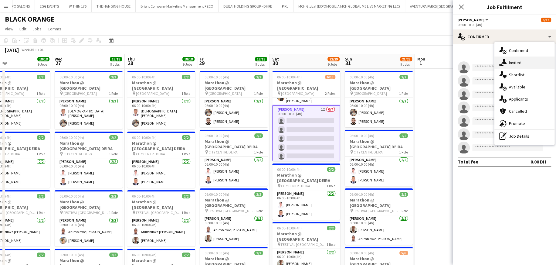
click at [373, 61] on div "single-neutral-actions-share-1 Invited" at bounding box center [524, 62] width 60 height 12
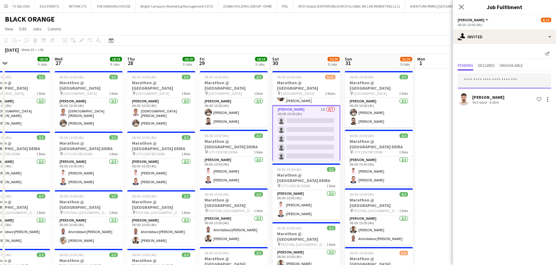
click at [373, 80] on input "text" at bounding box center [504, 80] width 93 height 15
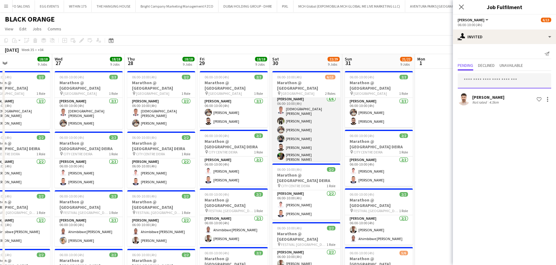
scroll to position [0, 0]
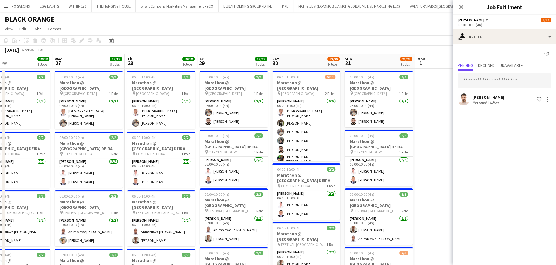
click at [373, 80] on input "text" at bounding box center [504, 80] width 93 height 15
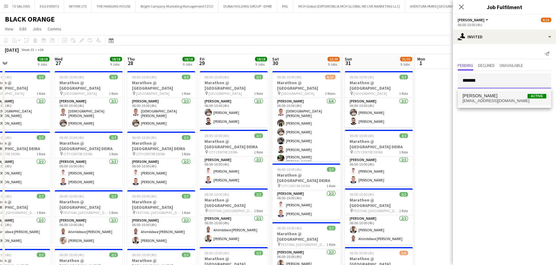
type input "*******"
click at [373, 94] on span "Ousmane Doucoure" at bounding box center [479, 95] width 35 height 5
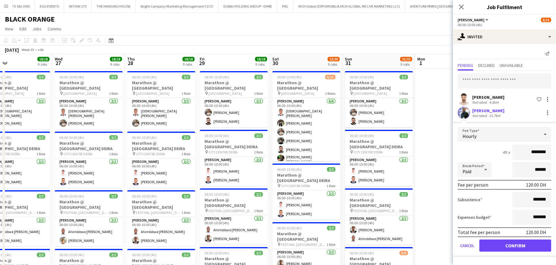
click button "Confirm" at bounding box center [515, 245] width 72 height 12
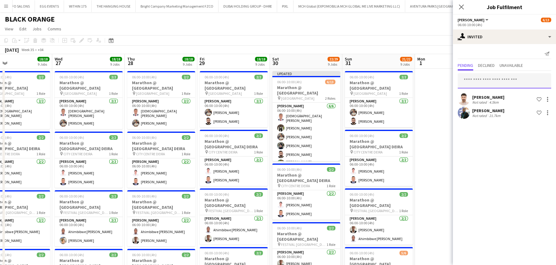
click at [373, 75] on input "text" at bounding box center [504, 80] width 93 height 15
click at [373, 83] on input "text" at bounding box center [504, 80] width 93 height 15
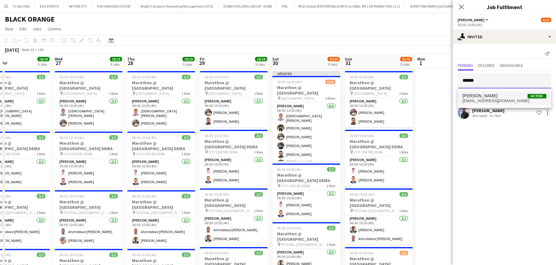
type input "******"
click at [373, 103] on mat-option "Qaisar Rasool Active mrqaisarrasool@gmail.com" at bounding box center [504, 98] width 93 height 15
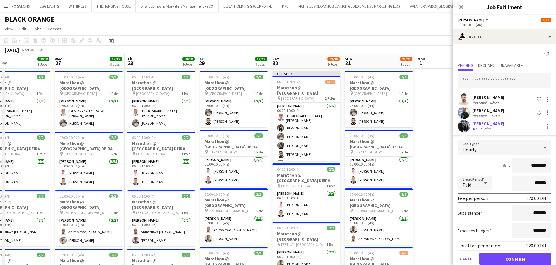
click button "Confirm" at bounding box center [515, 258] width 72 height 12
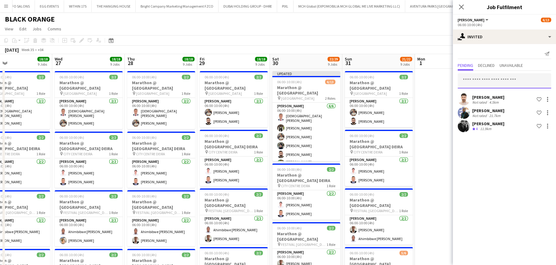
drag, startPoint x: 477, startPoint y: 77, endPoint x: 475, endPoint y: 73, distance: 3.9
click at [373, 75] on input "text" at bounding box center [504, 80] width 93 height 15
click at [373, 80] on input "text" at bounding box center [504, 80] width 93 height 15
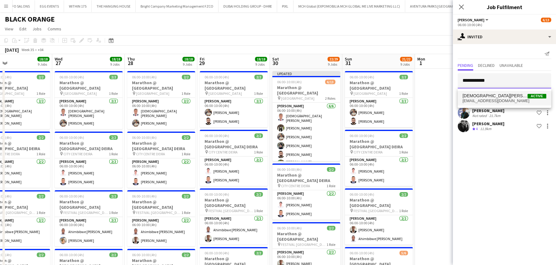
type input "**********"
click at [373, 100] on span "mo97pro@gmail.com" at bounding box center [504, 100] width 84 height 5
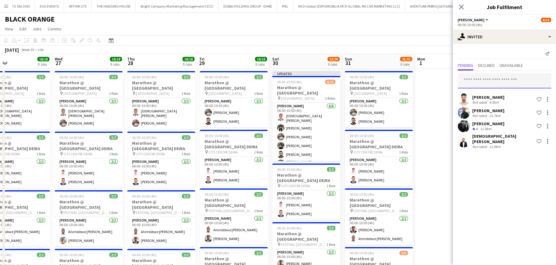
click at [373, 79] on input "text" at bounding box center [504, 80] width 93 height 15
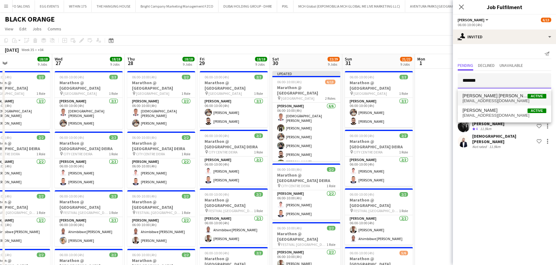
type input "*******"
click at [373, 99] on span "stanleyugochukwu52@yahoo.com" at bounding box center [504, 100] width 84 height 5
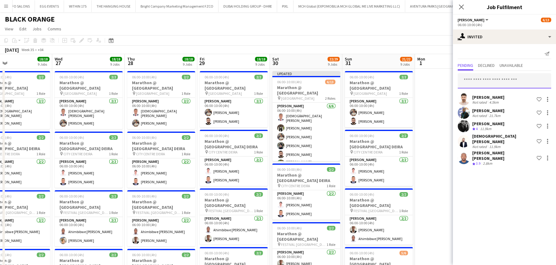
click at [373, 83] on input "text" at bounding box center [504, 80] width 93 height 15
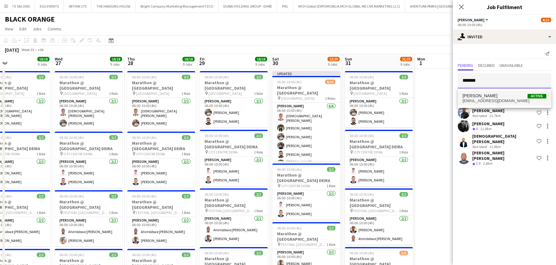
type input "*******"
click at [373, 97] on span "Jevas Nangsi" at bounding box center [479, 95] width 35 height 5
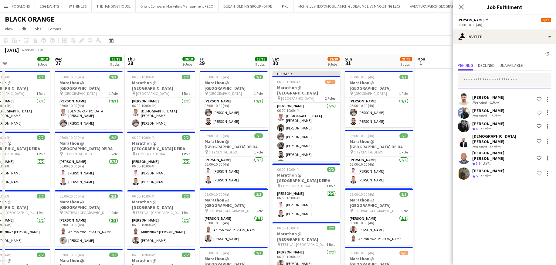
click at [373, 81] on input "text" at bounding box center [504, 80] width 93 height 15
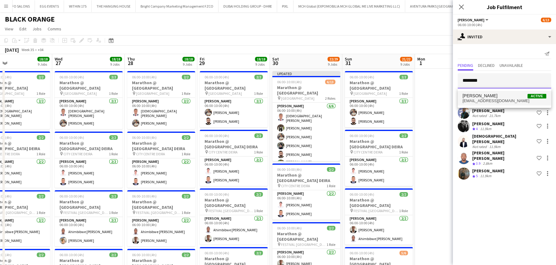
type input "********"
click at [373, 97] on span "Maria Sedo Active" at bounding box center [504, 95] width 84 height 5
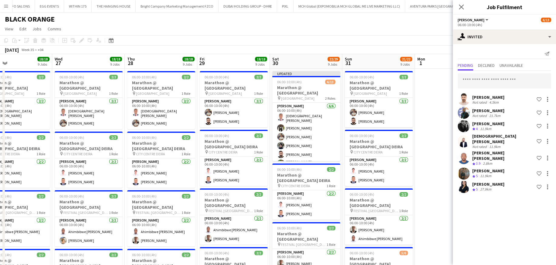
click at [365, 46] on div "August 2025 Week 35 • +04 Publish 1 job Revert 1 job" at bounding box center [278, 50] width 556 height 8
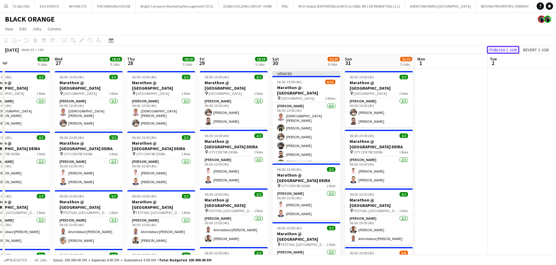
click at [373, 51] on button "Publish 1 job" at bounding box center [503, 50] width 32 height 8
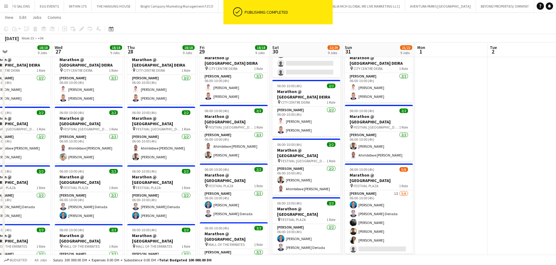
scroll to position [91, 0]
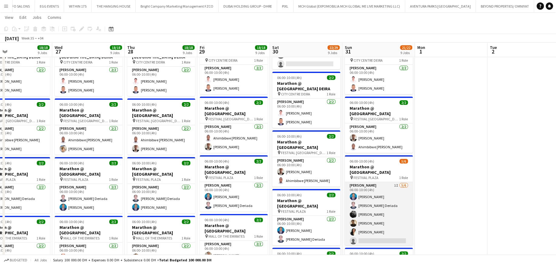
click at [373, 159] on app-card-role "Usher 1I 5/6 06:00-10:00 (4h) Benjamin Ofidi Bren Daren Deriada Qaisar Rasool S…" at bounding box center [379, 214] width 68 height 65
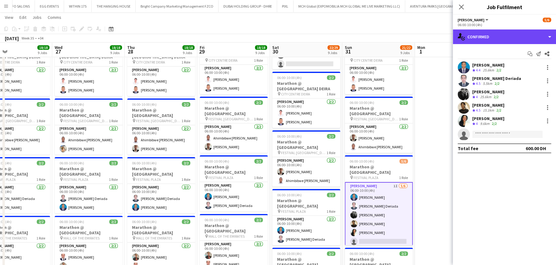
click at [373, 41] on div "single-neutral-actions-check-2 Confirmed" at bounding box center [504, 36] width 103 height 15
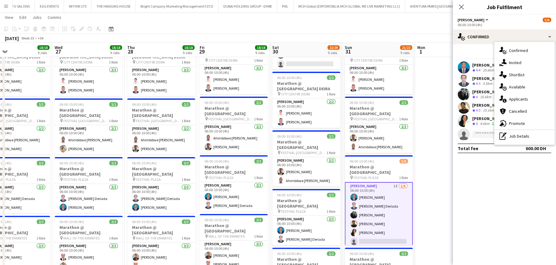
click at [373, 66] on div "single-neutral-actions-share-1 Invited" at bounding box center [524, 62] width 60 height 12
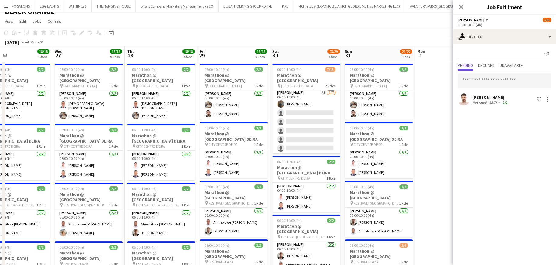
scroll to position [0, 0]
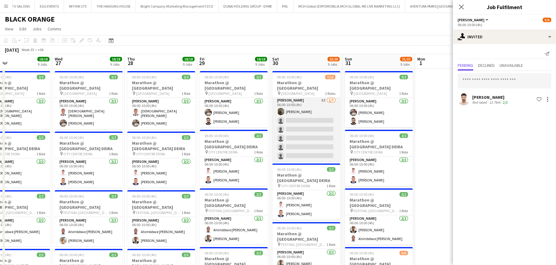
click at [308, 136] on app-card-role "Usher 6I 1/7 06:00-10:00 (4h) Jevas Nangsi single-neutral-actions single-neutra…" at bounding box center [306, 133] width 68 height 73
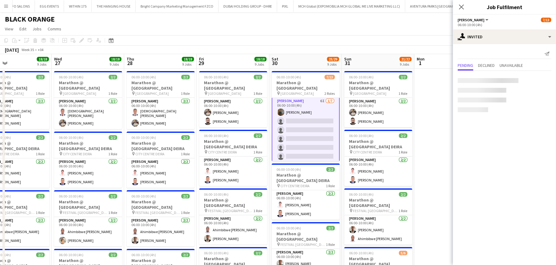
scroll to position [70, 0]
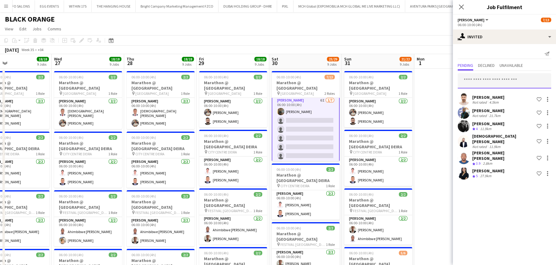
click at [373, 81] on input "text" at bounding box center [504, 80] width 93 height 15
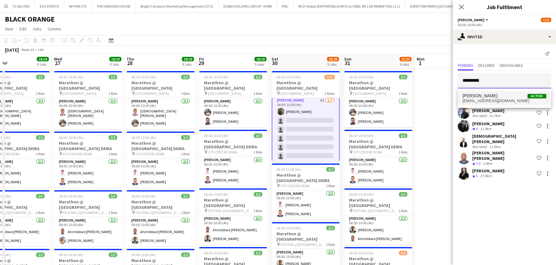
type input "*********"
click at [373, 102] on span "osamaa6362@gmail.com" at bounding box center [504, 100] width 84 height 5
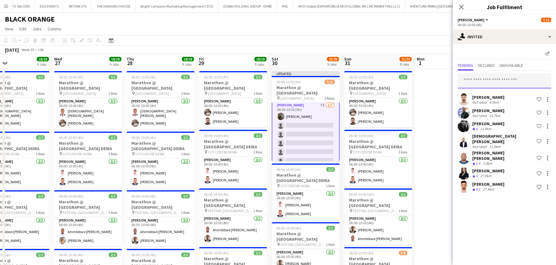
click at [373, 78] on input "text" at bounding box center [504, 80] width 93 height 15
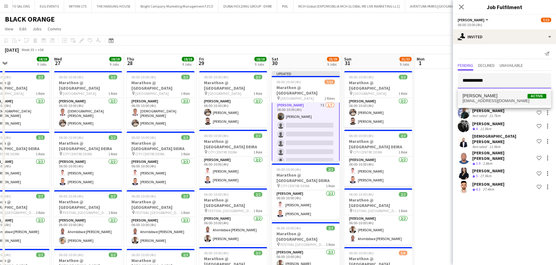
type input "**********"
click at [373, 98] on span "muhabtulaimat@gmail.com" at bounding box center [504, 100] width 84 height 5
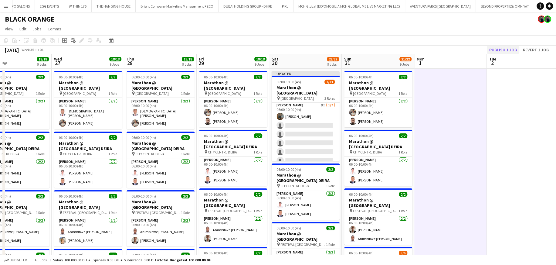
drag, startPoint x: 499, startPoint y: 42, endPoint x: 499, endPoint y: 46, distance: 3.9
click at [373, 43] on app-toolbar "Copy Paste Paste Ctrl+V Paste with crew Ctrl+Shift+V Paste linked Job Delete Gr…" at bounding box center [278, 40] width 556 height 10
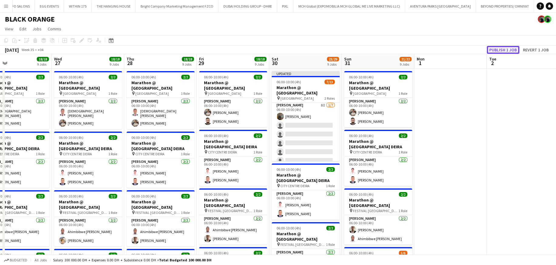
click at [373, 47] on button "Publish 1 job" at bounding box center [503, 50] width 32 height 8
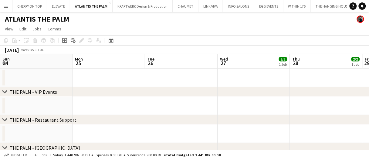
scroll to position [0, 248]
